Goal: Answer question/provide support: Share knowledge or assist other users

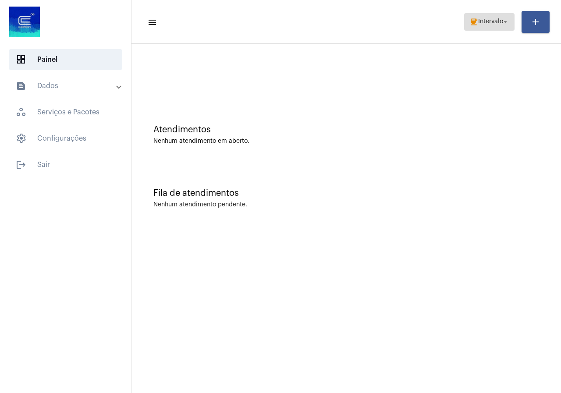
click at [499, 17] on span "coffee Intervalo arrow_drop_down" at bounding box center [490, 22] width 40 height 16
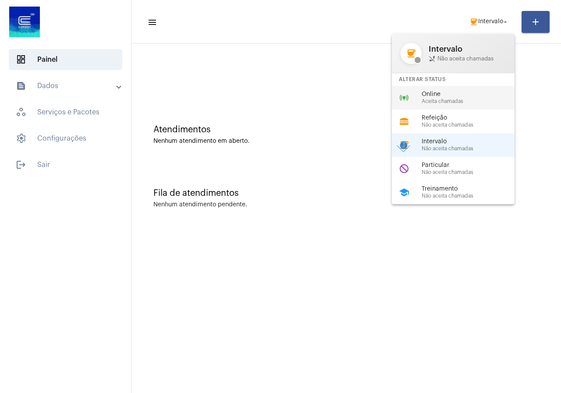
click at [454, 104] on div "online_prediction Online Aceita chamadas" at bounding box center [460, 98] width 137 height 24
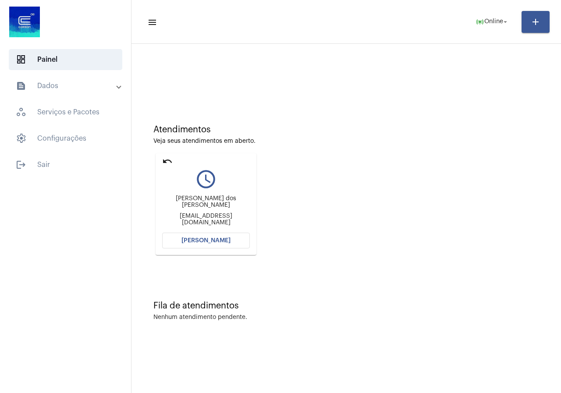
click at [234, 242] on button "[PERSON_NAME]" at bounding box center [206, 241] width 88 height 16
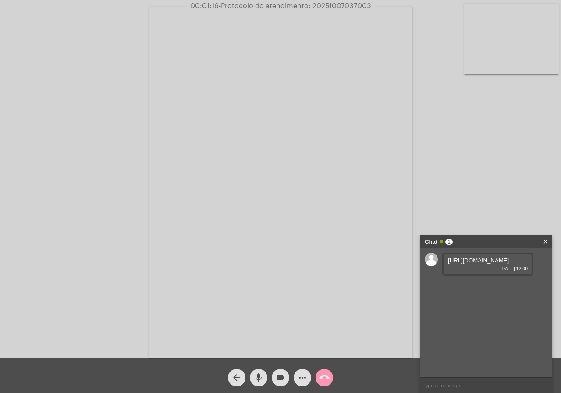
click at [487, 264] on link "https://neft-transfer-bucket.s3.amazonaws.com/temp-80c57346-eefc-294b-33cb-0278…" at bounding box center [478, 260] width 61 height 7
click at [491, 289] on link "https://neft-transfer-bucket.s3.amazonaws.com/temp-d9608b54-f489-86c7-f1ab-603e…" at bounding box center [478, 286] width 61 height 7
click at [466, 312] on link "https://neft-transfer-bucket.s3.amazonaws.com/temp-091f7e1d-6584-cd37-b11d-76ab…" at bounding box center [478, 311] width 61 height 7
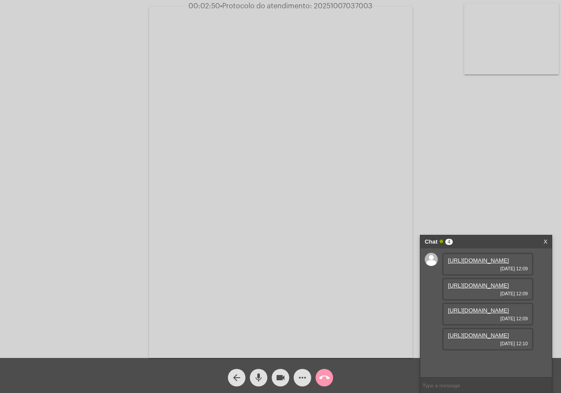
click at [486, 339] on link "https://neft-transfer-bucket.s3.amazonaws.com/temp-a32e56fe-535e-0146-6239-4781…" at bounding box center [478, 336] width 61 height 7
click at [28, 162] on div "Acessando Câmera e Microfone..." at bounding box center [281, 181] width 560 height 358
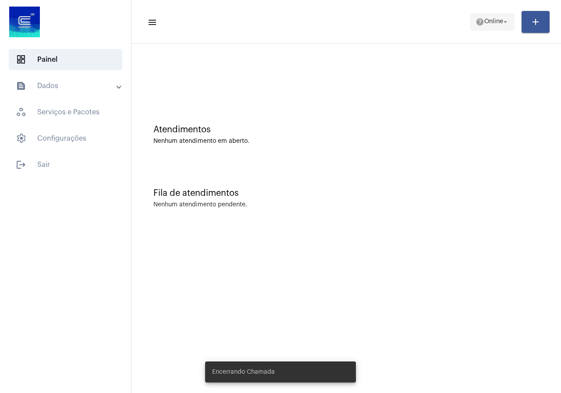
click at [490, 27] on span "help Online arrow_drop_down" at bounding box center [493, 22] width 34 height 16
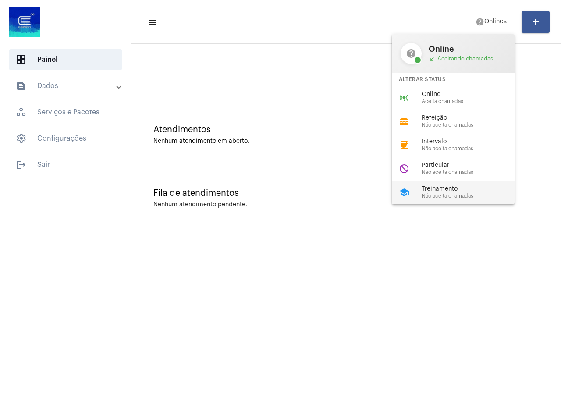
click at [440, 181] on div "school Treinamento Não aceita chamadas" at bounding box center [460, 193] width 137 height 24
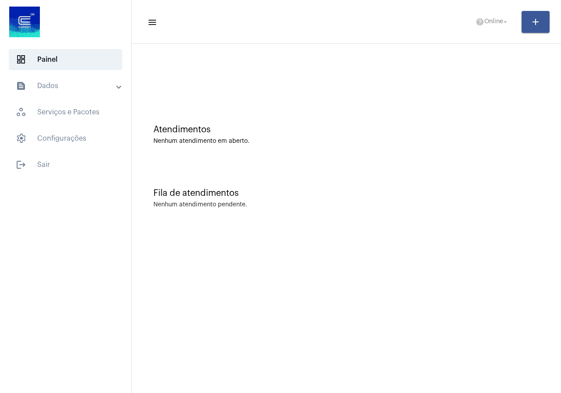
click at [440, 181] on div "Fila de atendimentos Nenhum atendimento pendente." at bounding box center [346, 194] width 421 height 64
click at [479, 19] on span "Treinamento" at bounding box center [486, 22] width 36 height 6
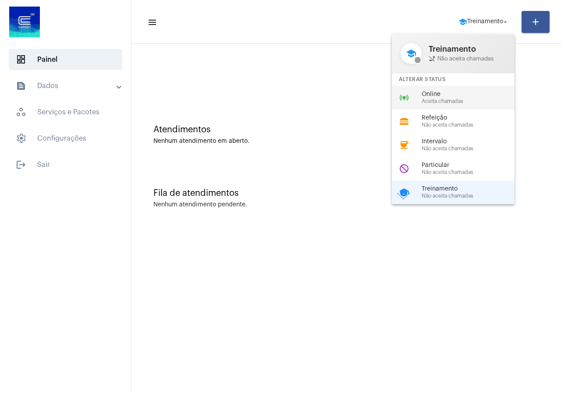
click at [446, 89] on div "online_prediction Online Aceita chamadas" at bounding box center [460, 98] width 137 height 24
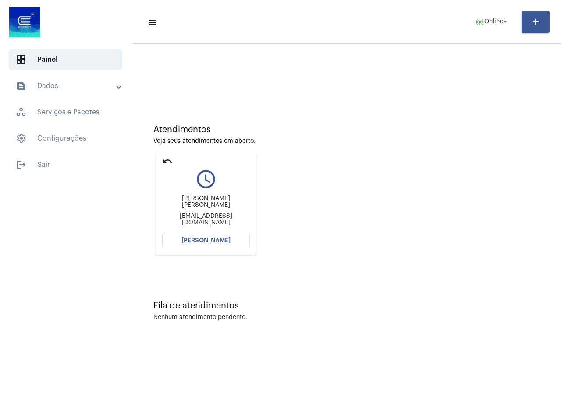
click at [210, 247] on button "[PERSON_NAME]" at bounding box center [206, 241] width 88 height 16
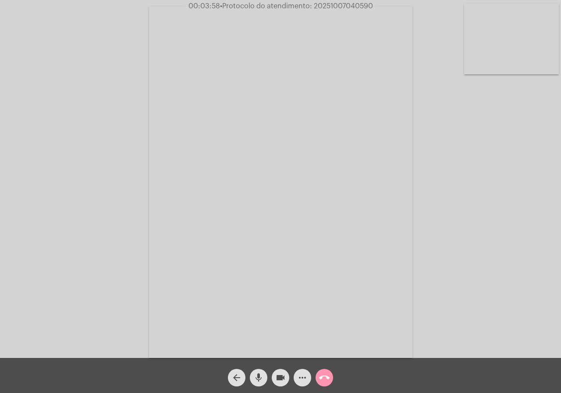
click at [304, 382] on mat-icon "more_horiz" at bounding box center [302, 378] width 11 height 11
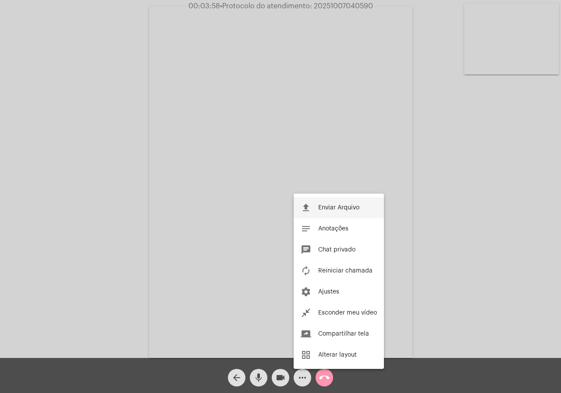
click at [338, 205] on span "Enviar Arquivo" at bounding box center [338, 208] width 41 height 6
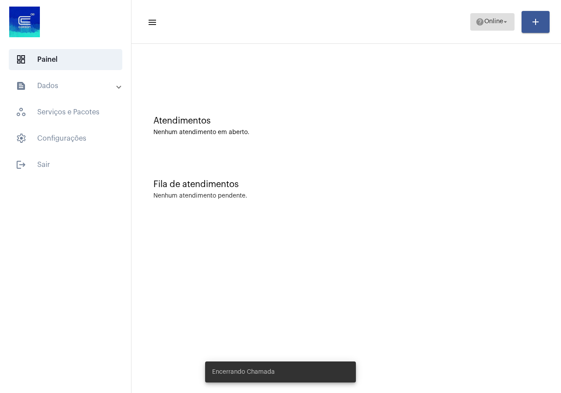
click at [486, 20] on span "Online" at bounding box center [494, 22] width 19 height 6
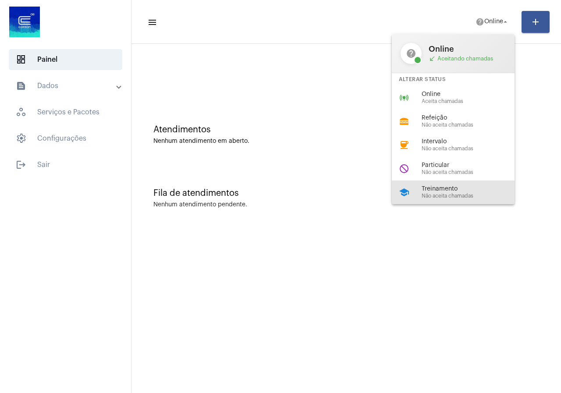
drag, startPoint x: 461, startPoint y: 186, endPoint x: 441, endPoint y: 213, distance: 33.9
click at [461, 186] on span "Treinamento" at bounding box center [472, 189] width 100 height 7
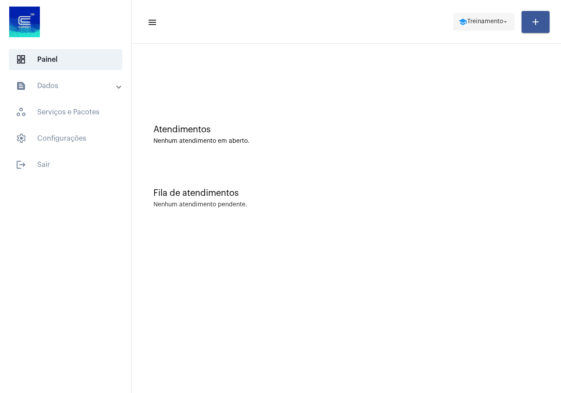
click at [466, 18] on span "school Treinamento arrow_drop_down" at bounding box center [484, 22] width 51 height 16
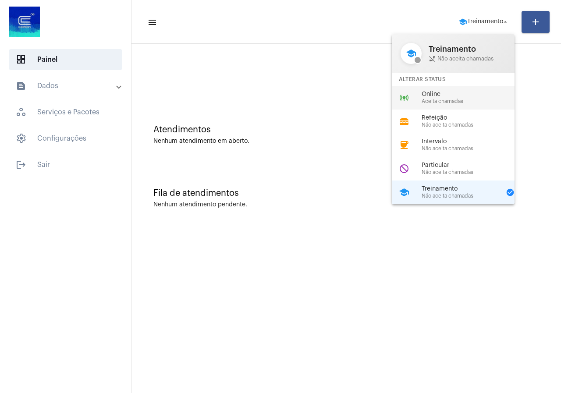
click at [468, 96] on span "Online" at bounding box center [472, 94] width 100 height 7
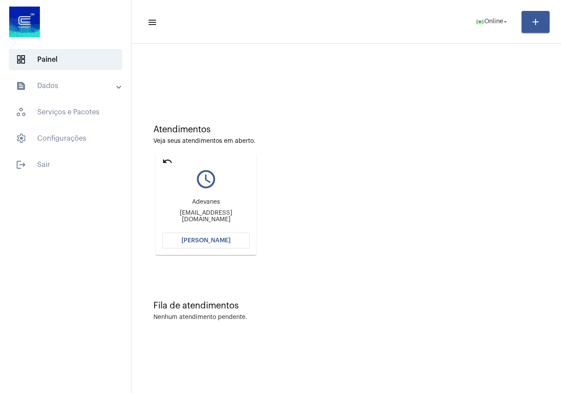
click at [167, 158] on mat-icon "undo" at bounding box center [167, 161] width 11 height 11
click at [229, 244] on button "[PERSON_NAME]" at bounding box center [206, 241] width 88 height 16
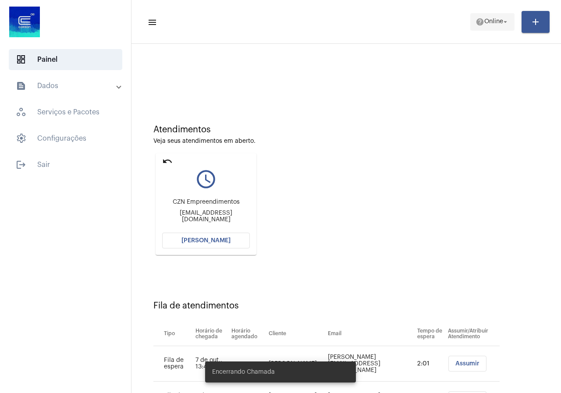
click at [476, 14] on span "help Online arrow_drop_down" at bounding box center [493, 22] width 34 height 16
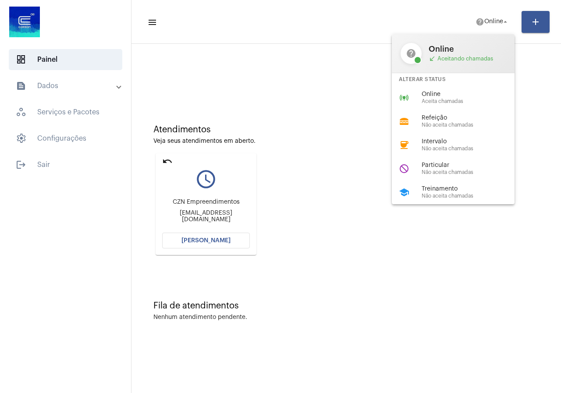
click at [237, 240] on div at bounding box center [280, 196] width 561 height 393
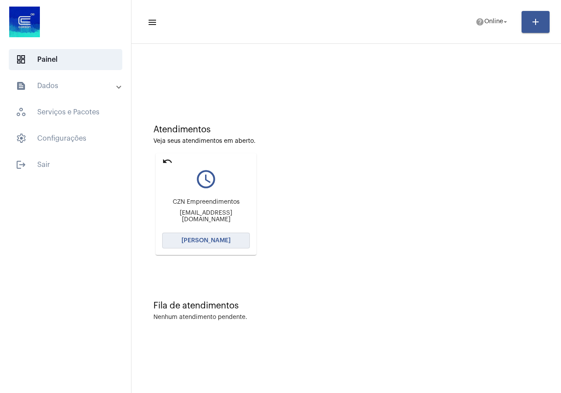
click at [228, 240] on span "[PERSON_NAME]" at bounding box center [206, 241] width 49 height 6
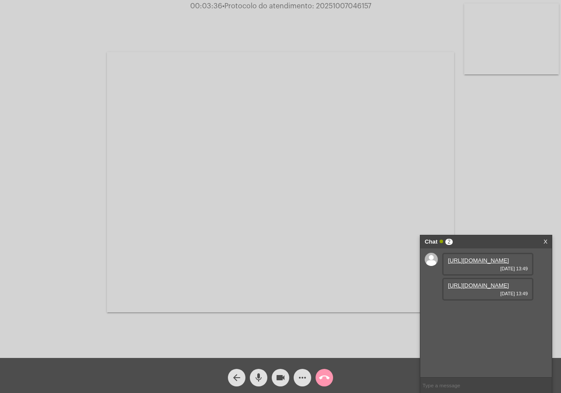
click at [475, 258] on link "https://neft-transfer-bucket.s3.amazonaws.com/temp-6ea9401e-50d4-b290-ac15-69aa…" at bounding box center [478, 260] width 61 height 7
click at [452, 289] on link "https://neft-transfer-bucket.s3.amazonaws.com/temp-54015d00-1ed4-ca36-86ab-d24b…" at bounding box center [478, 286] width 61 height 7
click at [482, 314] on link "https://neft-transfer-bucket.s3.amazonaws.com/temp-c6369fbd-54e2-4cf2-f0db-eb54…" at bounding box center [478, 311] width 61 height 7
click at [448, 392] on input "text" at bounding box center [487, 385] width 132 height 15
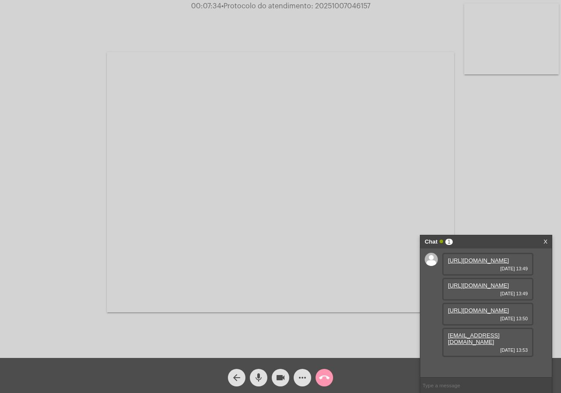
drag, startPoint x: 480, startPoint y: 368, endPoint x: 439, endPoint y: 356, distance: 43.3
click at [439, 356] on div "https://neft-transfer-bucket.s3.amazonaws.com/temp-6ea9401e-50d4-b290-ac15-69aa…" at bounding box center [487, 313] width 132 height 129
click at [309, 379] on button "more_horiz" at bounding box center [303, 378] width 18 height 18
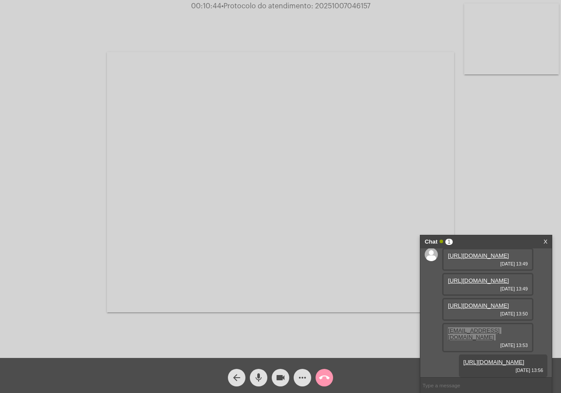
scroll to position [84, 0]
click at [278, 378] on mat-icon "videocam" at bounding box center [280, 378] width 11 height 11
click at [284, 380] on mat-icon "videocam_off" at bounding box center [280, 378] width 11 height 11
click at [284, 383] on mat-icon "videocam" at bounding box center [280, 378] width 11 height 11
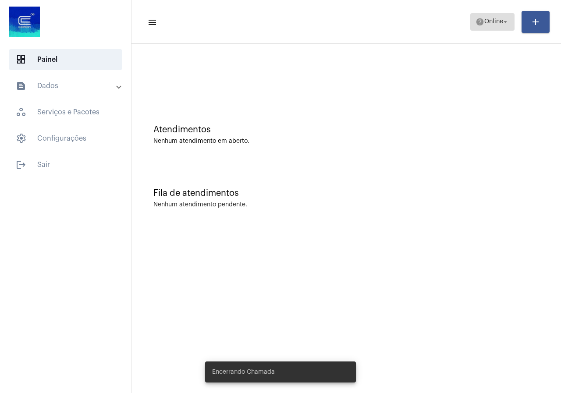
click at [487, 23] on span "Online" at bounding box center [494, 22] width 19 height 6
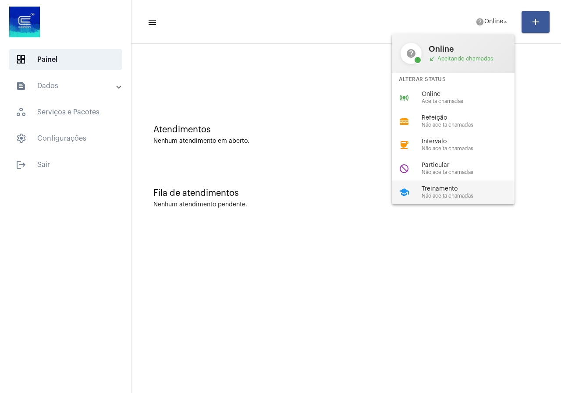
click at [498, 193] on div "Treinamento Não aceita chamadas" at bounding box center [472, 192] width 100 height 13
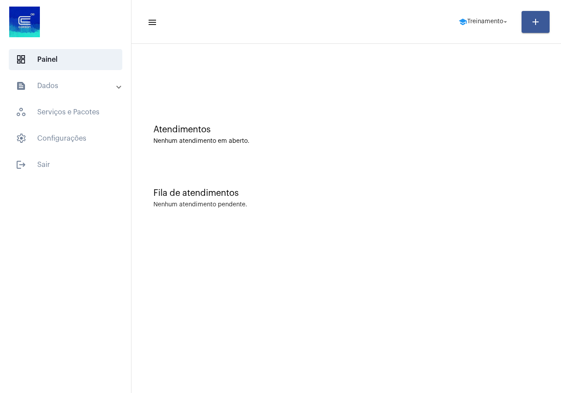
click at [60, 82] on mat-panel-title "text_snippet_outlined Dados" at bounding box center [66, 86] width 101 height 11
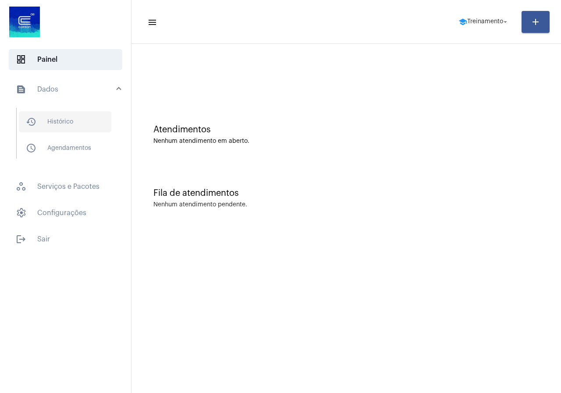
click at [57, 113] on span "history_outlined Histórico" at bounding box center [65, 121] width 93 height 21
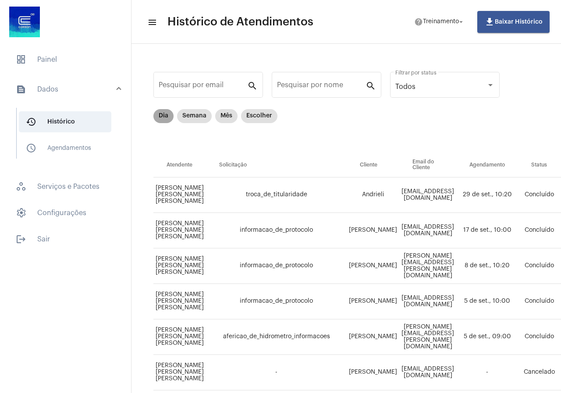
click at [163, 119] on mat-chip "Dia" at bounding box center [164, 116] width 20 height 14
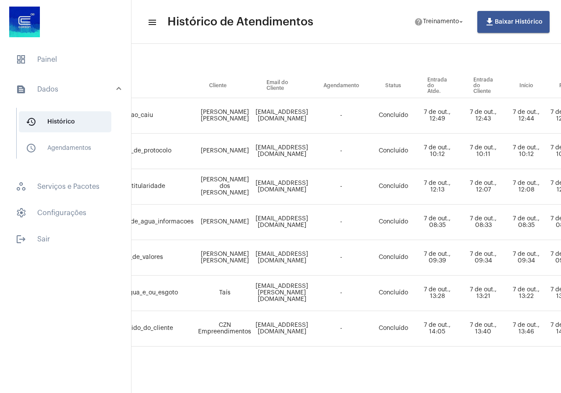
scroll to position [86, 517]
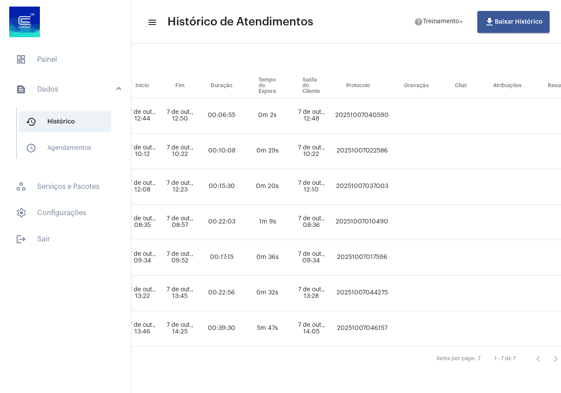
click at [391, 316] on td "20251007046157" at bounding box center [362, 329] width 58 height 36
copy td "20251007046157"
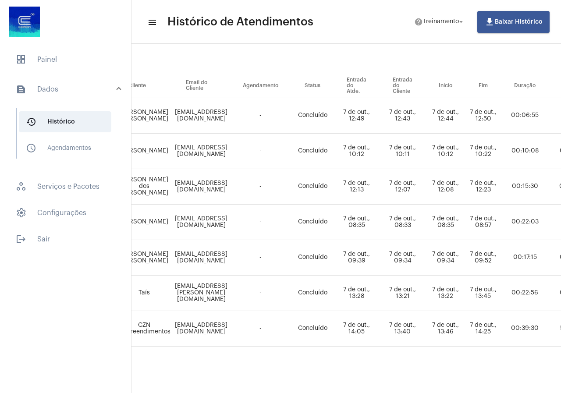
scroll to position [86, 188]
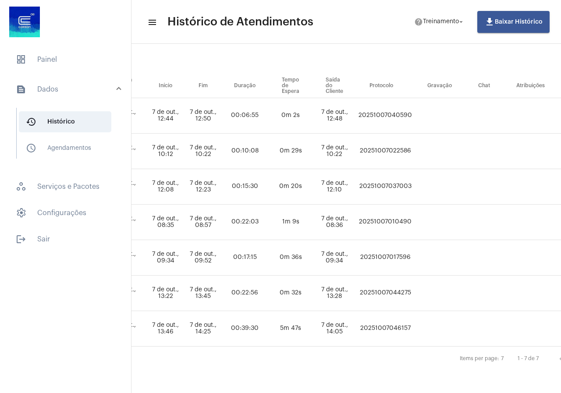
copy td "20251007046157"
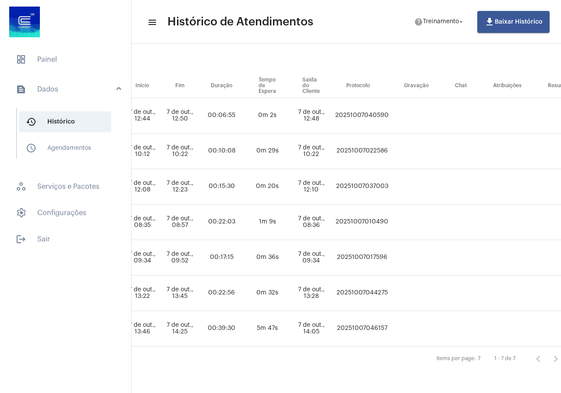
click at [68, 94] on mat-panel-title "text_snippet_outlined Dados" at bounding box center [66, 89] width 101 height 11
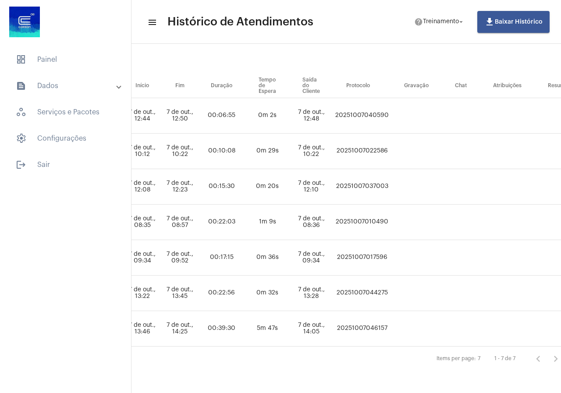
click at [68, 94] on mat-expansion-panel-header "text_snippet_outlined Dados" at bounding box center [68, 85] width 126 height 21
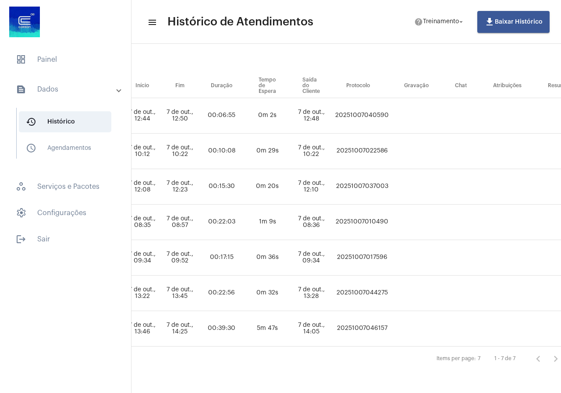
click at [63, 74] on mat-list "dashboard Painel text_snippet_outlined Dados history_outlined Histórico schedul…" at bounding box center [65, 148] width 131 height 204
click at [56, 59] on span "dashboard Painel" at bounding box center [66, 59] width 114 height 21
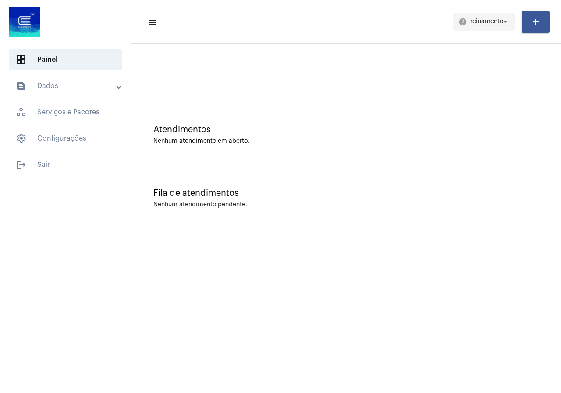
click at [480, 22] on span "Treinamento" at bounding box center [486, 22] width 36 height 6
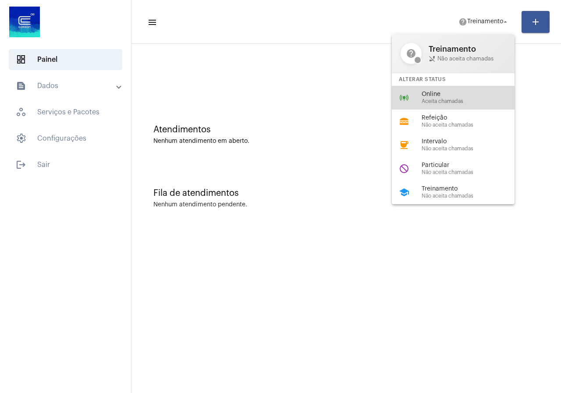
click at [441, 93] on span "Online" at bounding box center [472, 94] width 100 height 7
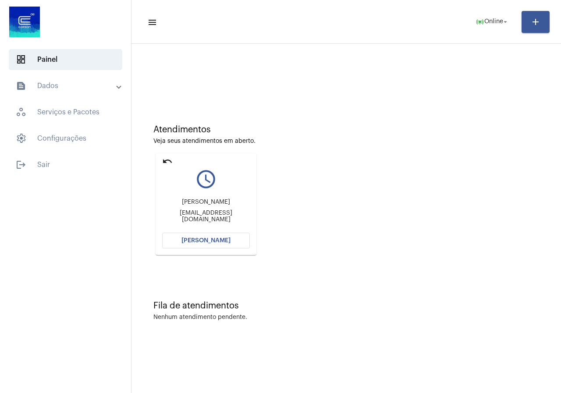
click at [208, 239] on span "[PERSON_NAME]" at bounding box center [206, 241] width 49 height 6
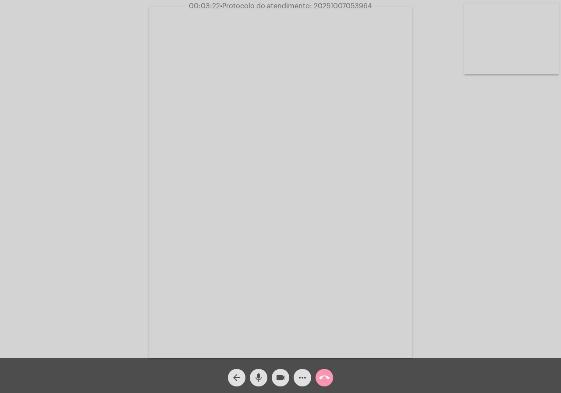
click at [274, 376] on button "videocam" at bounding box center [281, 378] width 18 height 18
click at [283, 371] on span "videocam_off" at bounding box center [280, 378] width 11 height 18
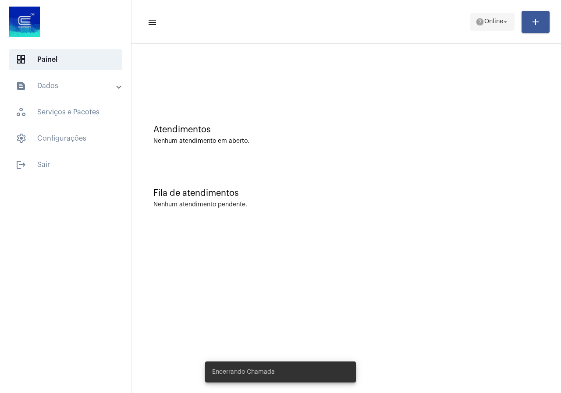
click at [471, 20] on button "help Online arrow_drop_down" at bounding box center [493, 22] width 44 height 18
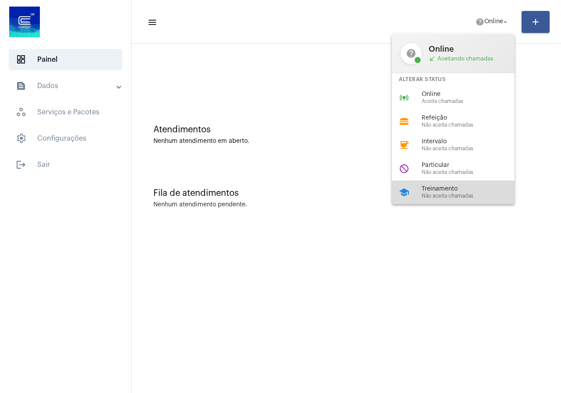
click at [465, 183] on div "school Treinamento Não aceita chamadas" at bounding box center [460, 193] width 137 height 24
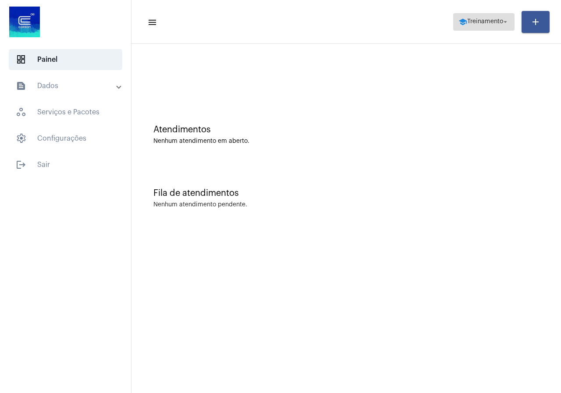
click at [476, 14] on span "school Treinamento arrow_drop_down" at bounding box center [484, 22] width 51 height 16
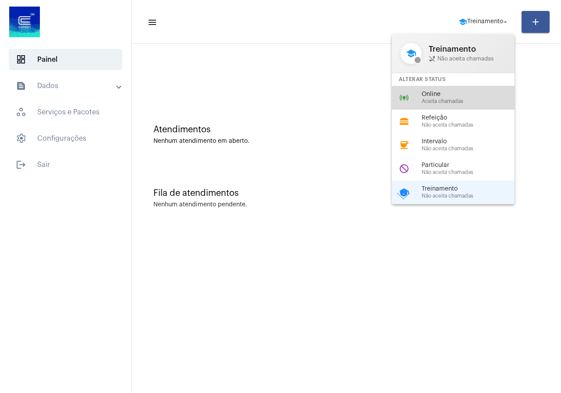
click at [422, 100] on div "online_prediction Online Aceita chamadas" at bounding box center [460, 98] width 137 height 24
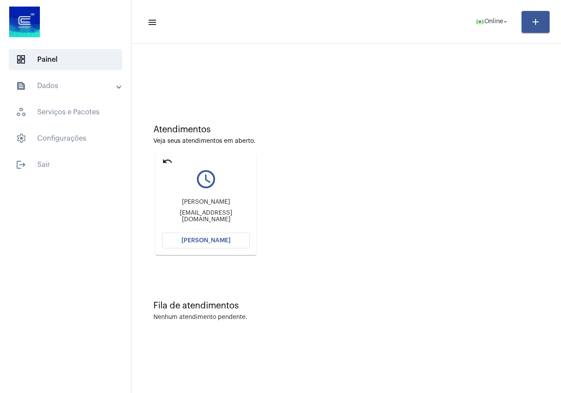
click at [185, 243] on span "[PERSON_NAME]" at bounding box center [206, 241] width 49 height 6
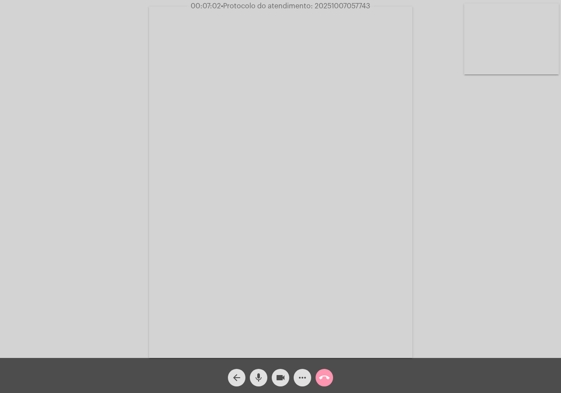
drag, startPoint x: 331, startPoint y: 377, endPoint x: 325, endPoint y: 378, distance: 5.7
click at [325, 378] on button "call_end" at bounding box center [325, 378] width 18 height 18
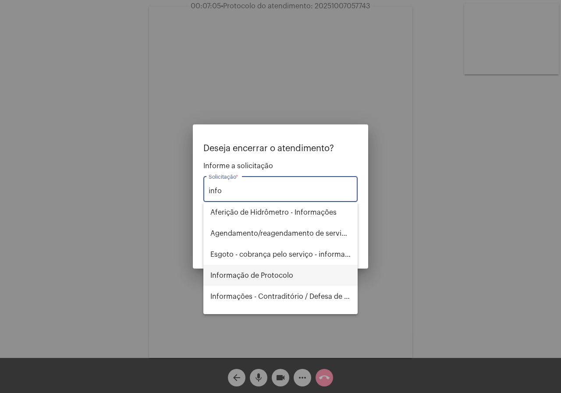
click at [327, 272] on span "Informação de Protocolo" at bounding box center [281, 275] width 140 height 21
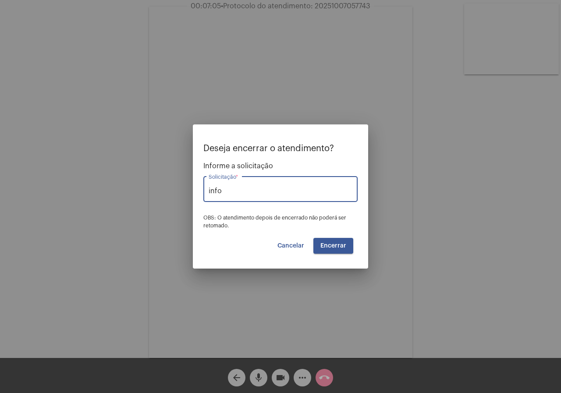
type input "Informação de Protocolo"
click at [339, 242] on button "Encerrar" at bounding box center [334, 246] width 40 height 16
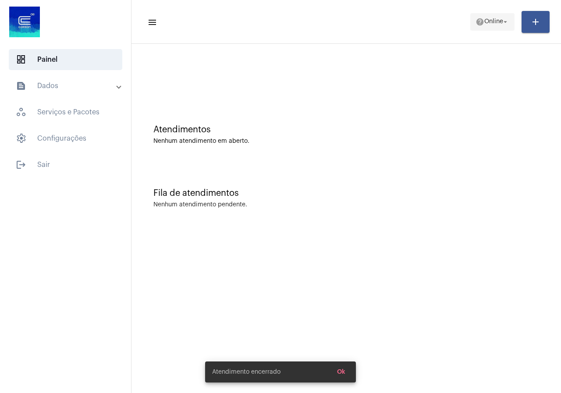
click at [489, 28] on span "help Online arrow_drop_down" at bounding box center [493, 22] width 34 height 16
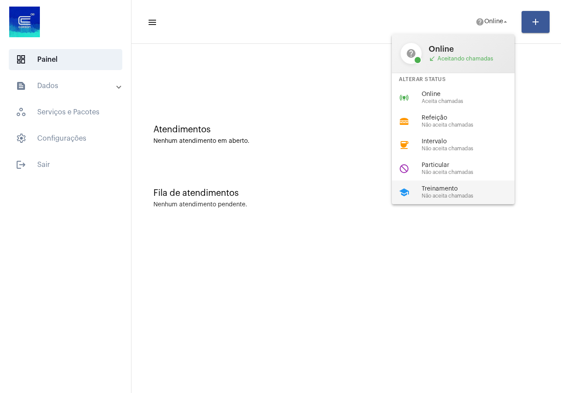
click at [437, 192] on span "Treinamento" at bounding box center [472, 189] width 100 height 7
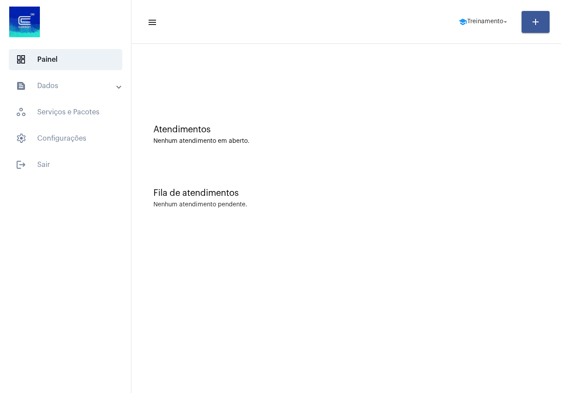
click at [40, 80] on mat-expansion-panel-header "text_snippet_outlined Dados" at bounding box center [68, 85] width 126 height 21
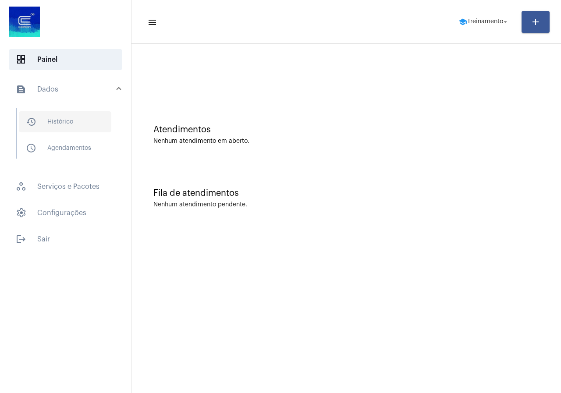
click at [99, 118] on span "history_outlined Histórico" at bounding box center [65, 121] width 93 height 21
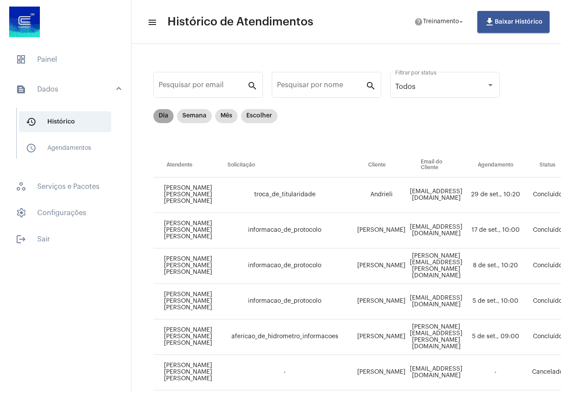
click at [157, 117] on mat-chip "Dia" at bounding box center [164, 116] width 20 height 14
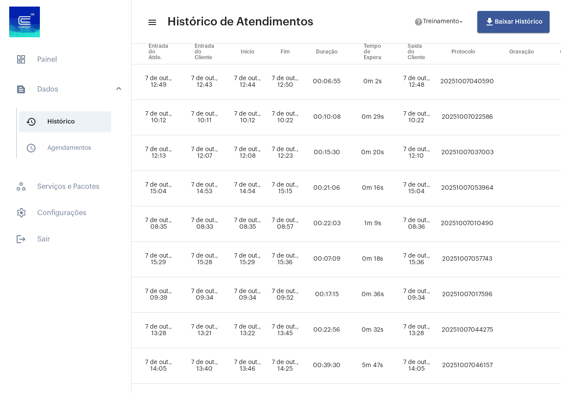
scroll to position [113, 451]
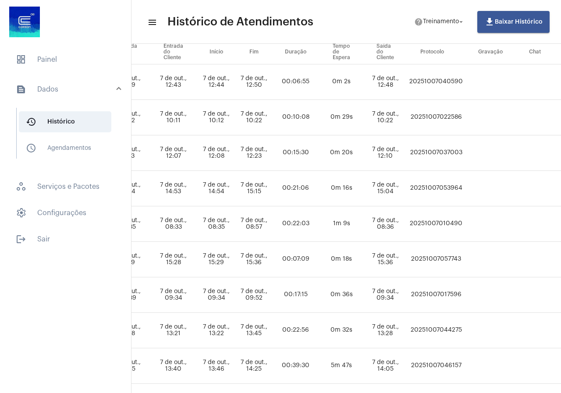
click at [465, 262] on td "20251007057743" at bounding box center [437, 260] width 58 height 36
click at [465, 258] on td "20251007057743" at bounding box center [437, 260] width 58 height 36
copy td "20251007057743"
click at [61, 49] on mat-list "dashboard Painel text_snippet_outlined Dados history_outlined Histórico schedul…" at bounding box center [65, 148] width 131 height 204
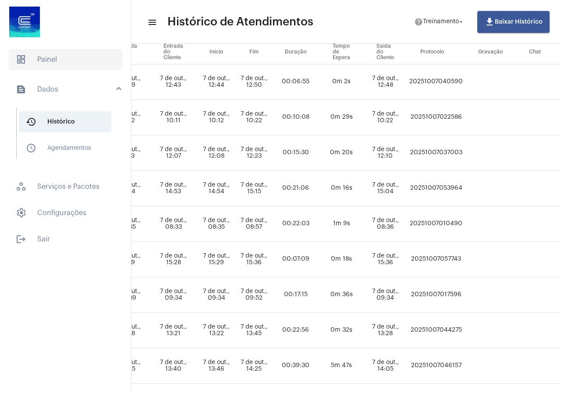
click at [60, 59] on span "dashboard Painel" at bounding box center [66, 59] width 114 height 21
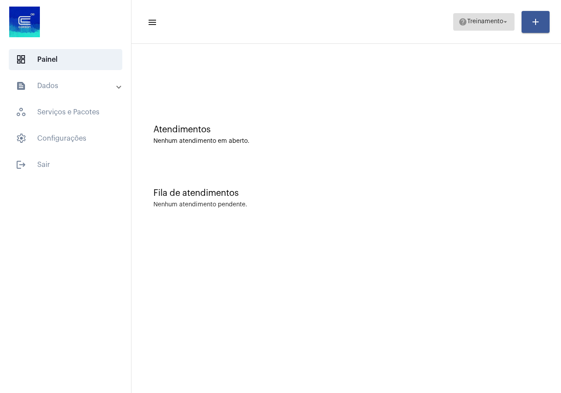
click at [502, 16] on span "help Treinamento arrow_drop_down" at bounding box center [484, 22] width 51 height 16
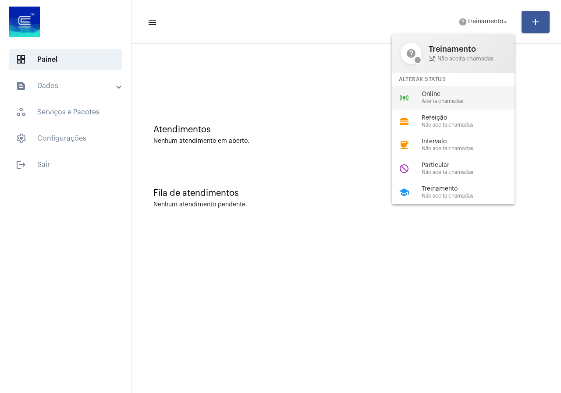
click at [429, 95] on span "Online" at bounding box center [472, 94] width 100 height 7
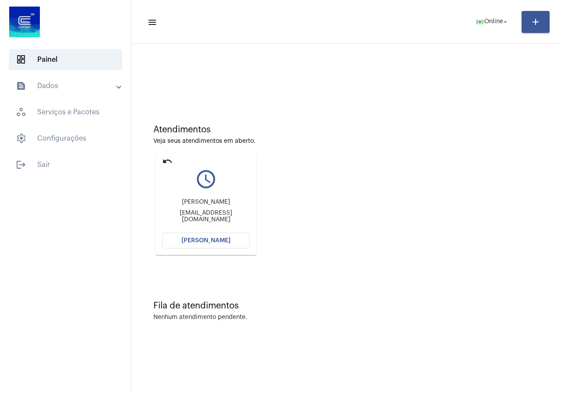
click at [166, 161] on mat-icon "undo" at bounding box center [167, 161] width 11 height 11
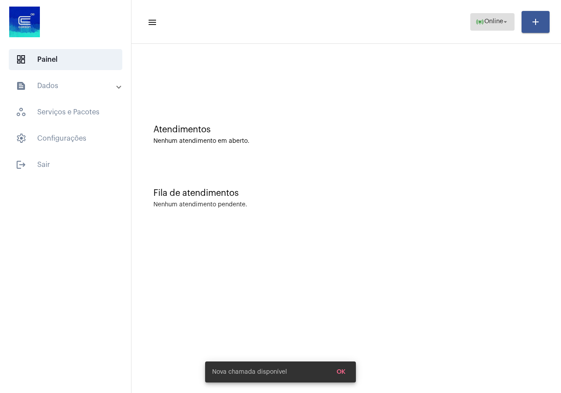
click at [491, 21] on span "Online" at bounding box center [494, 22] width 19 height 6
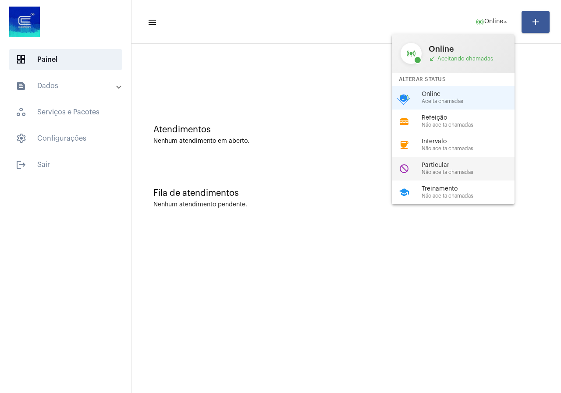
click at [443, 171] on span "Não aceita chamadas" at bounding box center [472, 173] width 100 height 6
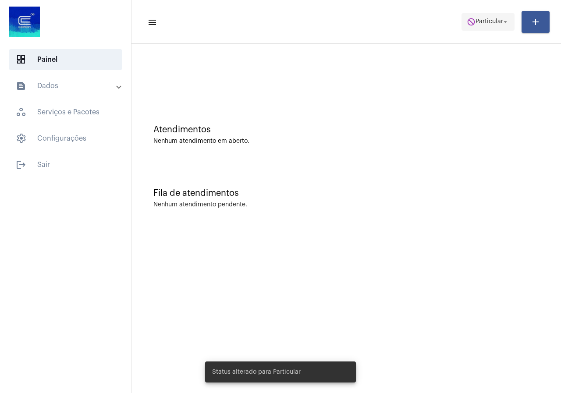
click at [492, 23] on span "Particular" at bounding box center [490, 22] width 28 height 6
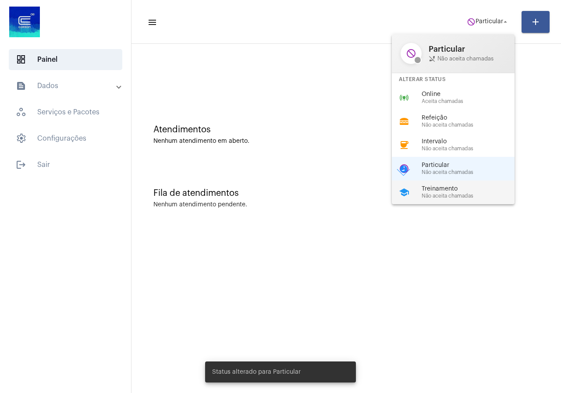
click at [440, 196] on span "Não aceita chamadas" at bounding box center [472, 196] width 100 height 6
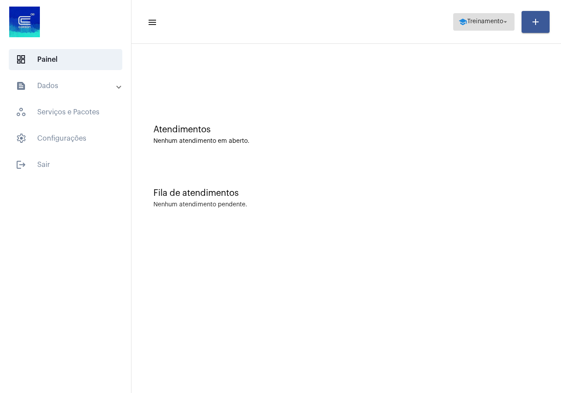
click at [468, 14] on span "school Treinamento arrow_drop_down" at bounding box center [484, 22] width 51 height 16
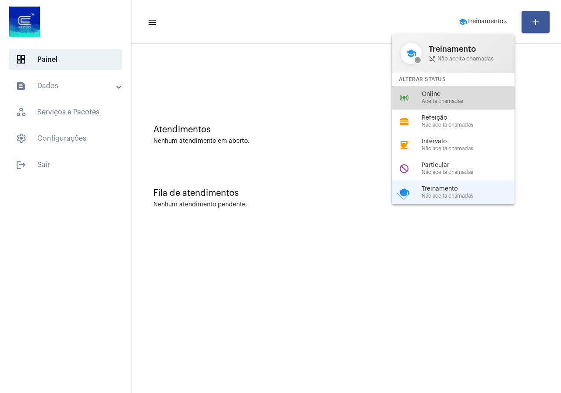
click at [458, 96] on span "Online" at bounding box center [472, 94] width 100 height 7
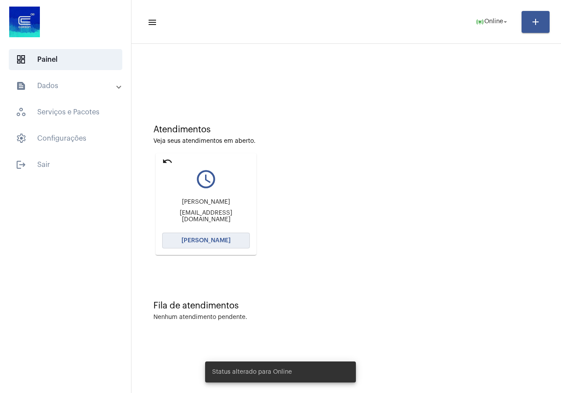
click at [203, 248] on button "Abrir Chamada" at bounding box center [206, 241] width 88 height 16
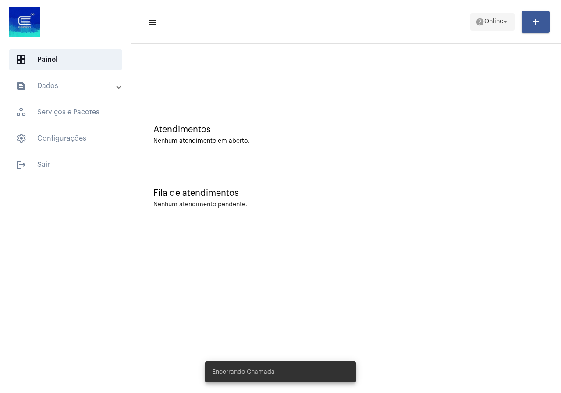
click at [477, 26] on mat-icon "help" at bounding box center [480, 22] width 9 height 9
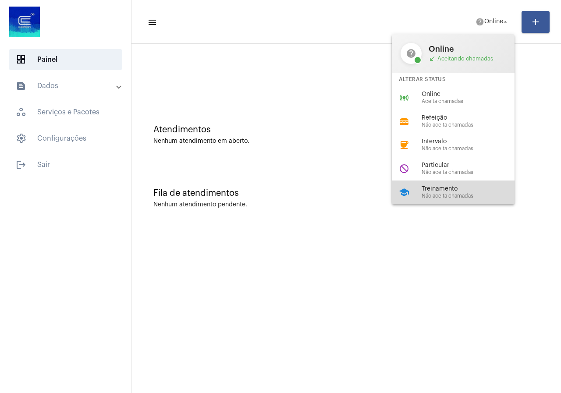
click at [471, 196] on span "Não aceita chamadas" at bounding box center [472, 196] width 100 height 6
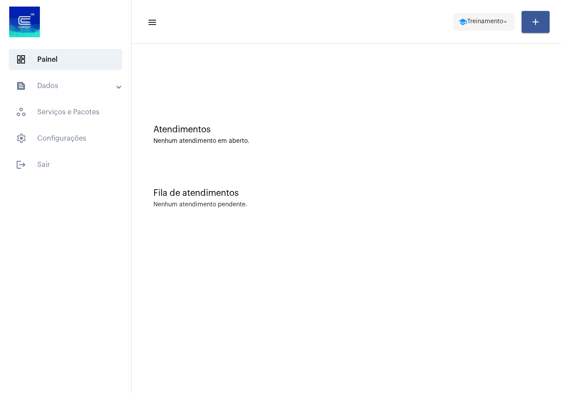
click at [497, 25] on span "school Treinamento arrow_drop_down" at bounding box center [484, 22] width 51 height 16
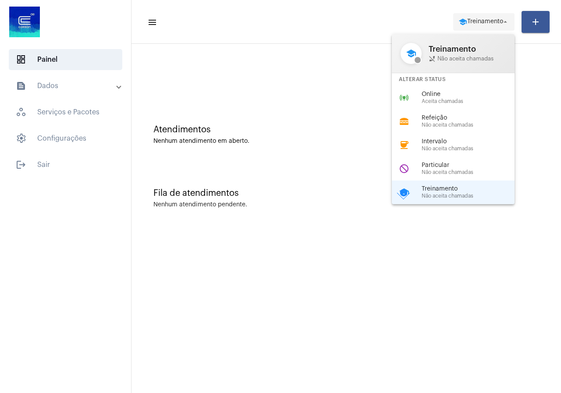
click at [494, 25] on div at bounding box center [280, 196] width 561 height 393
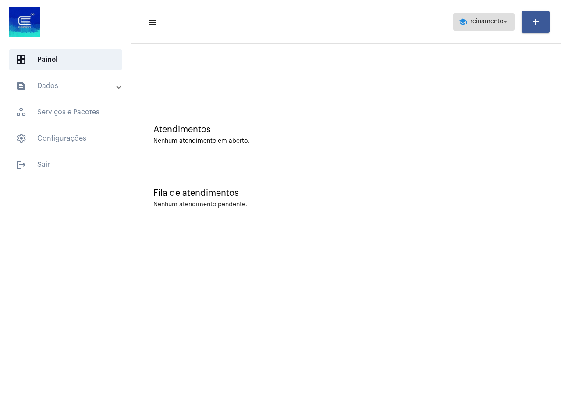
click at [494, 25] on span "school Treinamento arrow_drop_down" at bounding box center [484, 22] width 51 height 16
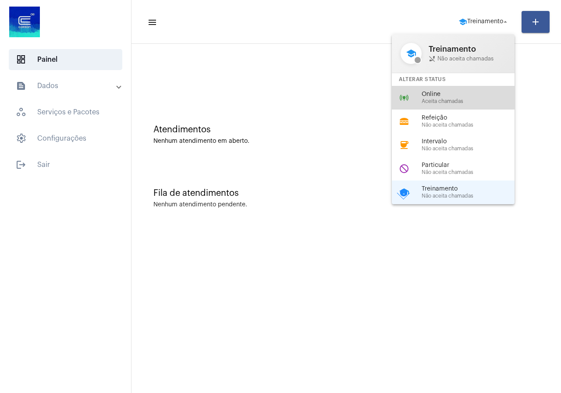
click at [431, 107] on div "online_prediction Online Aceita chamadas" at bounding box center [460, 98] width 137 height 24
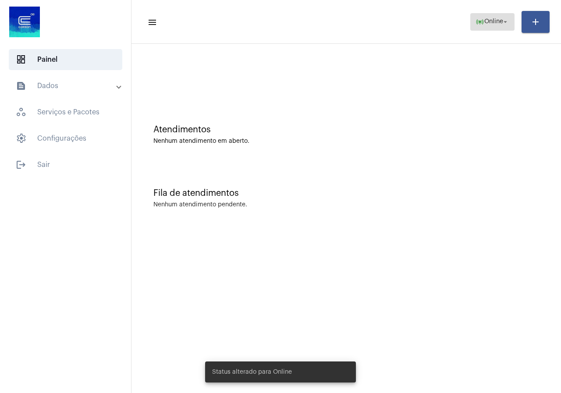
click at [485, 23] on span "Online" at bounding box center [494, 22] width 19 height 6
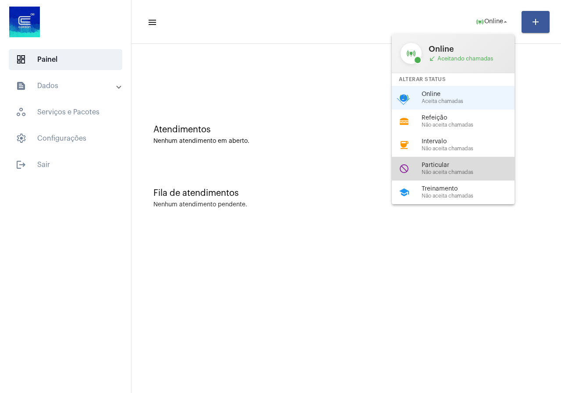
click at [455, 158] on div "do_not_disturb Particular Não aceita chamadas" at bounding box center [460, 169] width 137 height 24
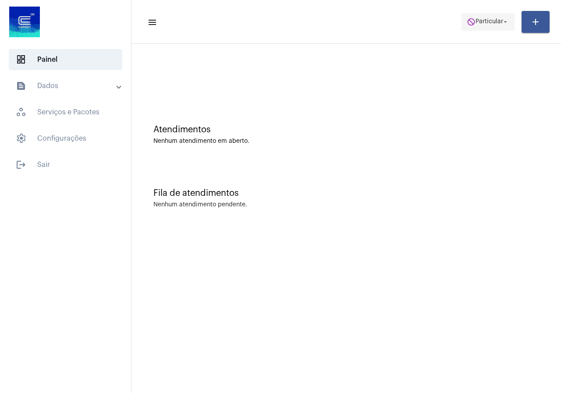
click at [468, 23] on mat-icon "do_not_disturb" at bounding box center [471, 22] width 9 height 9
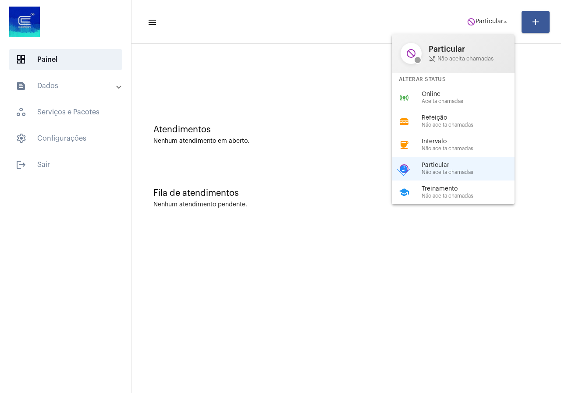
click at [408, 83] on div "Alterar Status" at bounding box center [453, 79] width 123 height 13
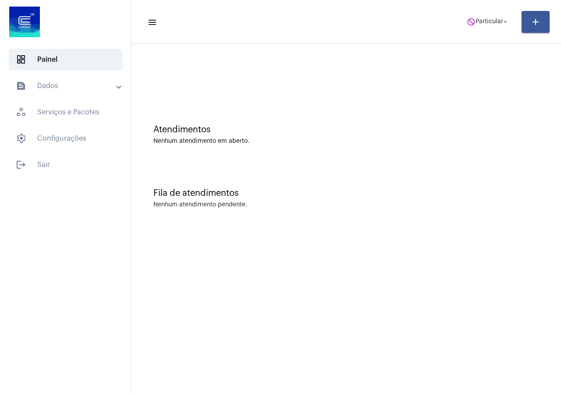
click at [411, 86] on div at bounding box center [346, 73] width 421 height 50
click at [486, 22] on span "Particular" at bounding box center [490, 22] width 28 height 6
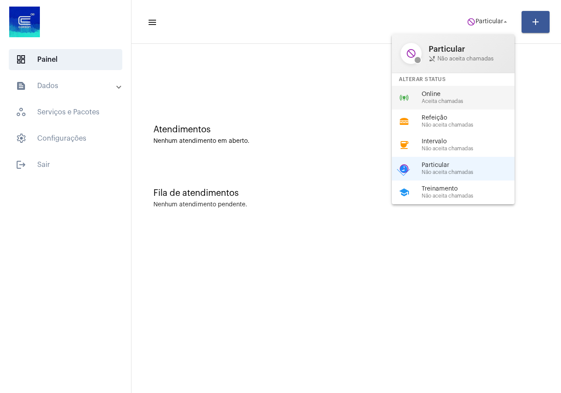
click at [432, 93] on span "Online" at bounding box center [472, 94] width 100 height 7
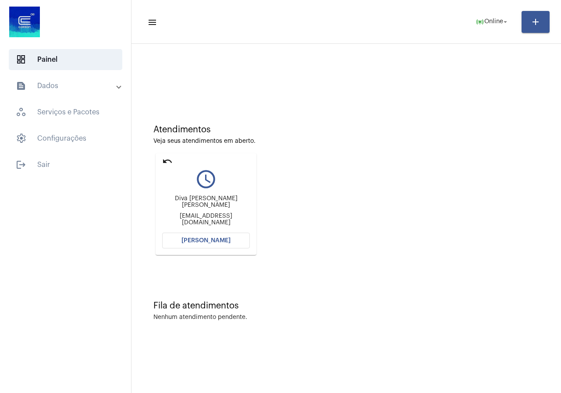
click at [232, 242] on button "Abrir Chamada" at bounding box center [206, 241] width 88 height 16
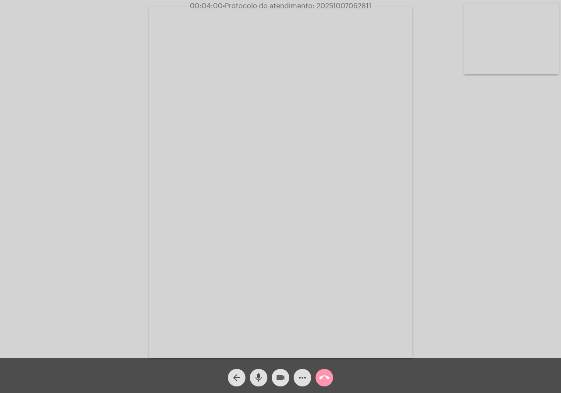
click at [282, 376] on mat-icon "videocam" at bounding box center [280, 378] width 11 height 11
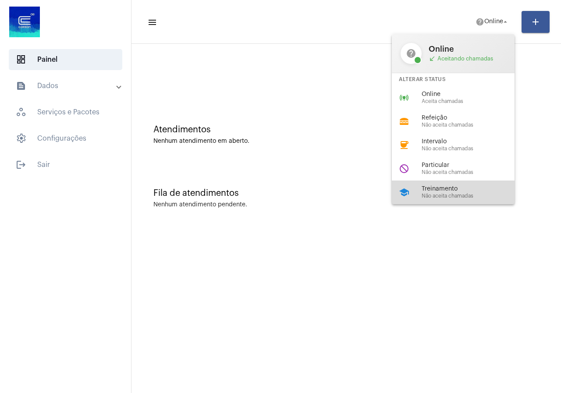
click at [447, 201] on div "school Treinamento Não aceita chamadas" at bounding box center [460, 193] width 137 height 24
